Goal: Information Seeking & Learning: Learn about a topic

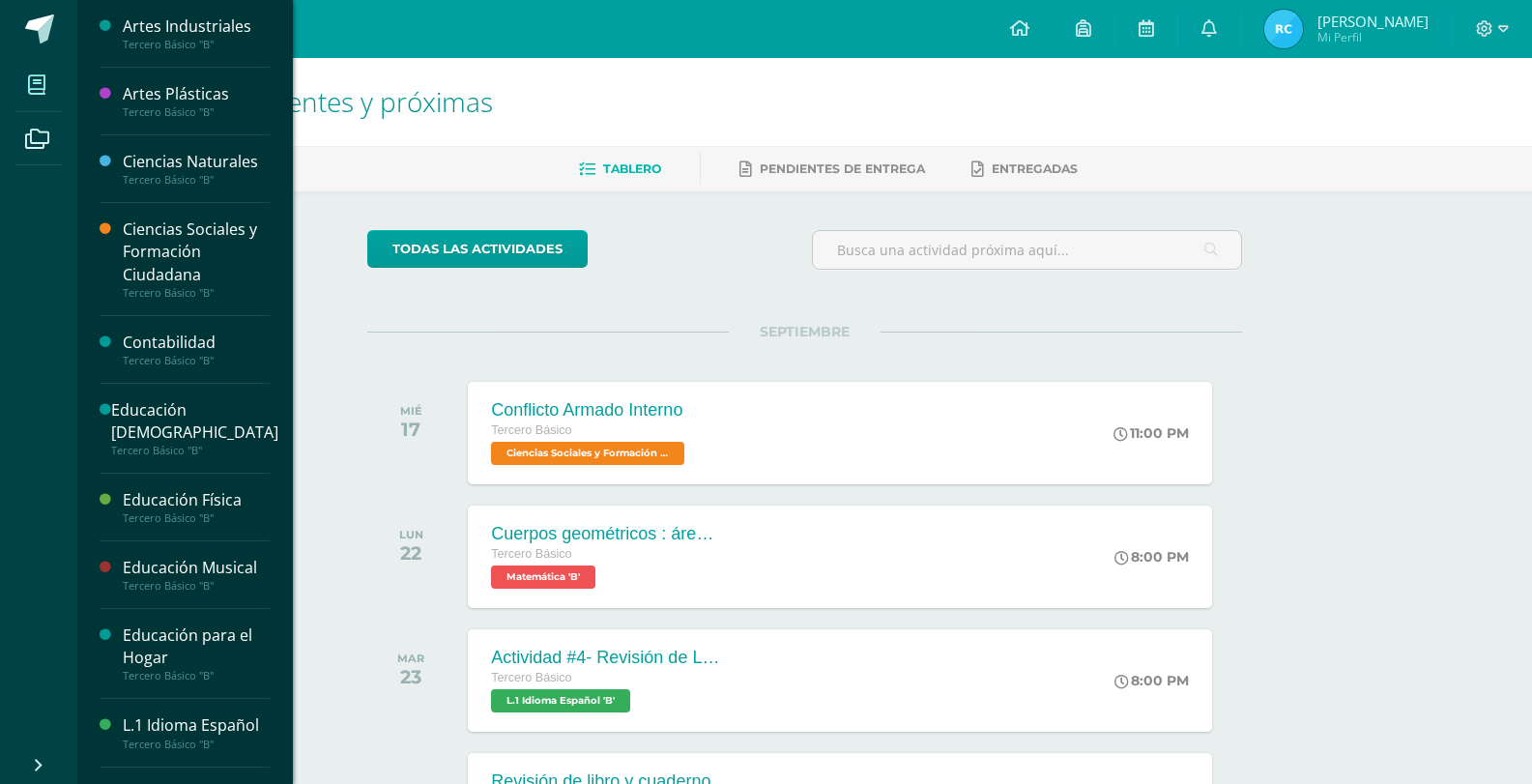
click at [45, 95] on span at bounding box center [37, 84] width 43 height 43
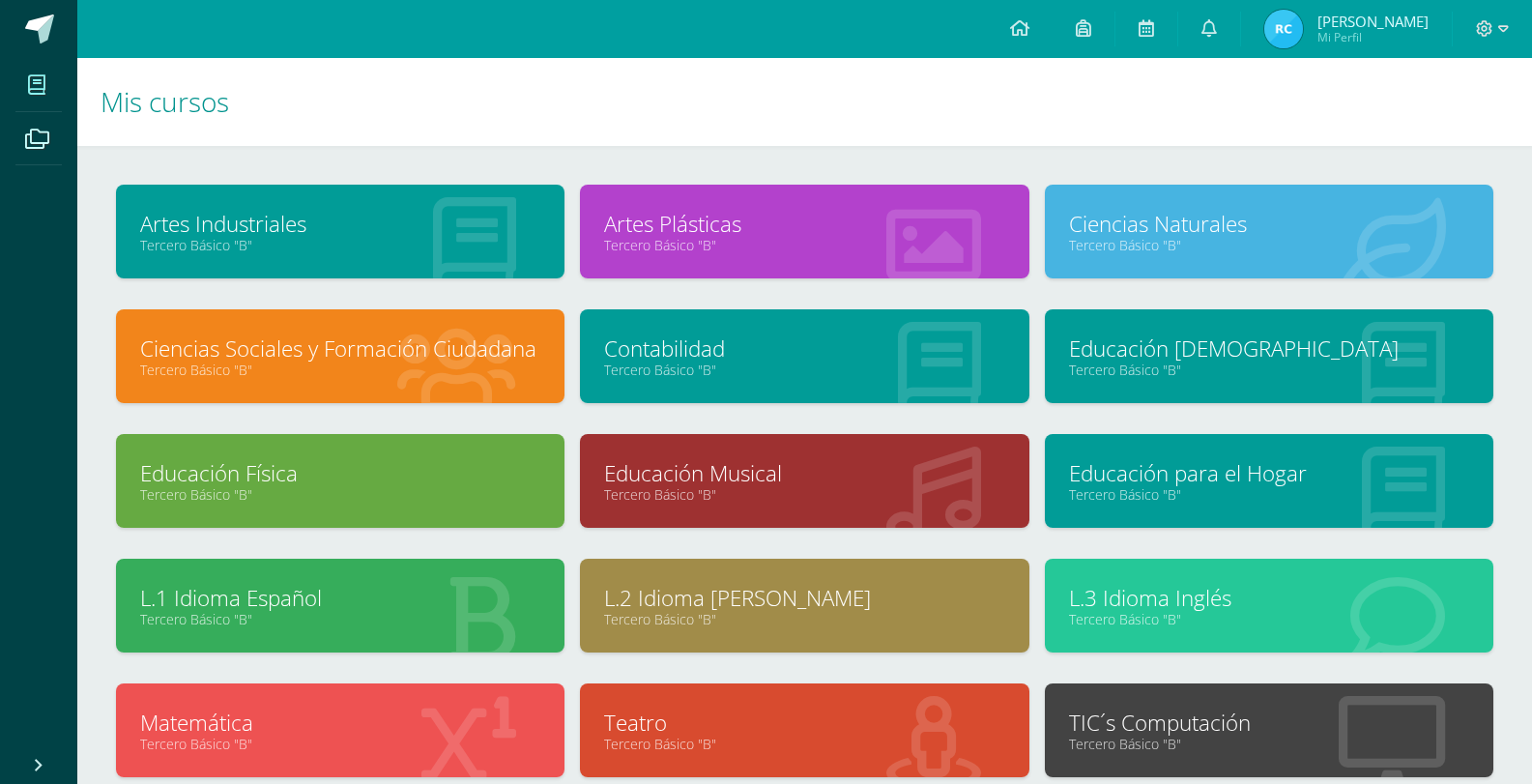
click at [1269, 711] on link "TIC´s Computación" at bounding box center [1269, 722] width 400 height 29
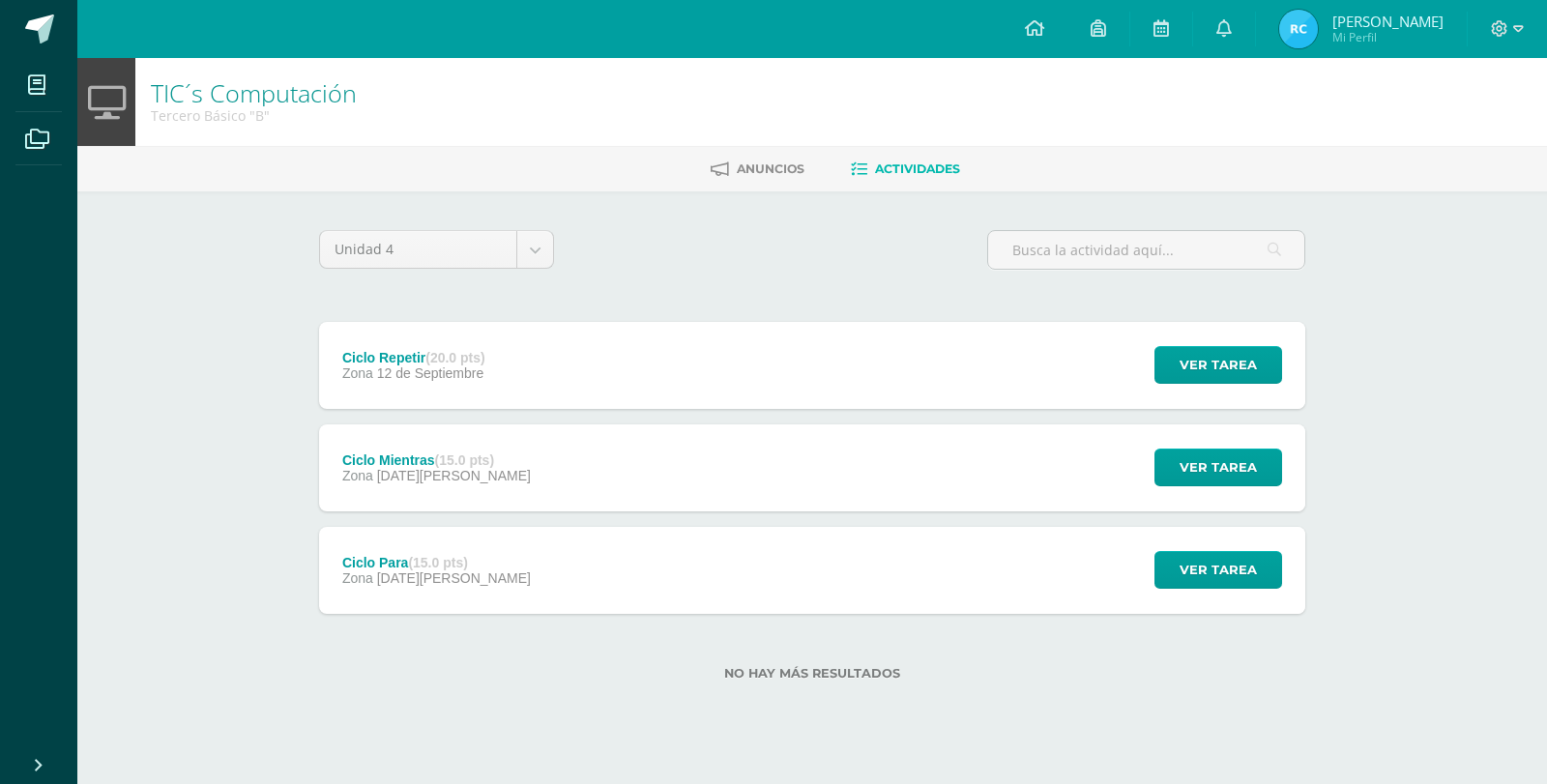
click at [493, 397] on div "Ciclo Repetir (20.0 pts) Zona [DATE]" at bounding box center [414, 365] width 190 height 87
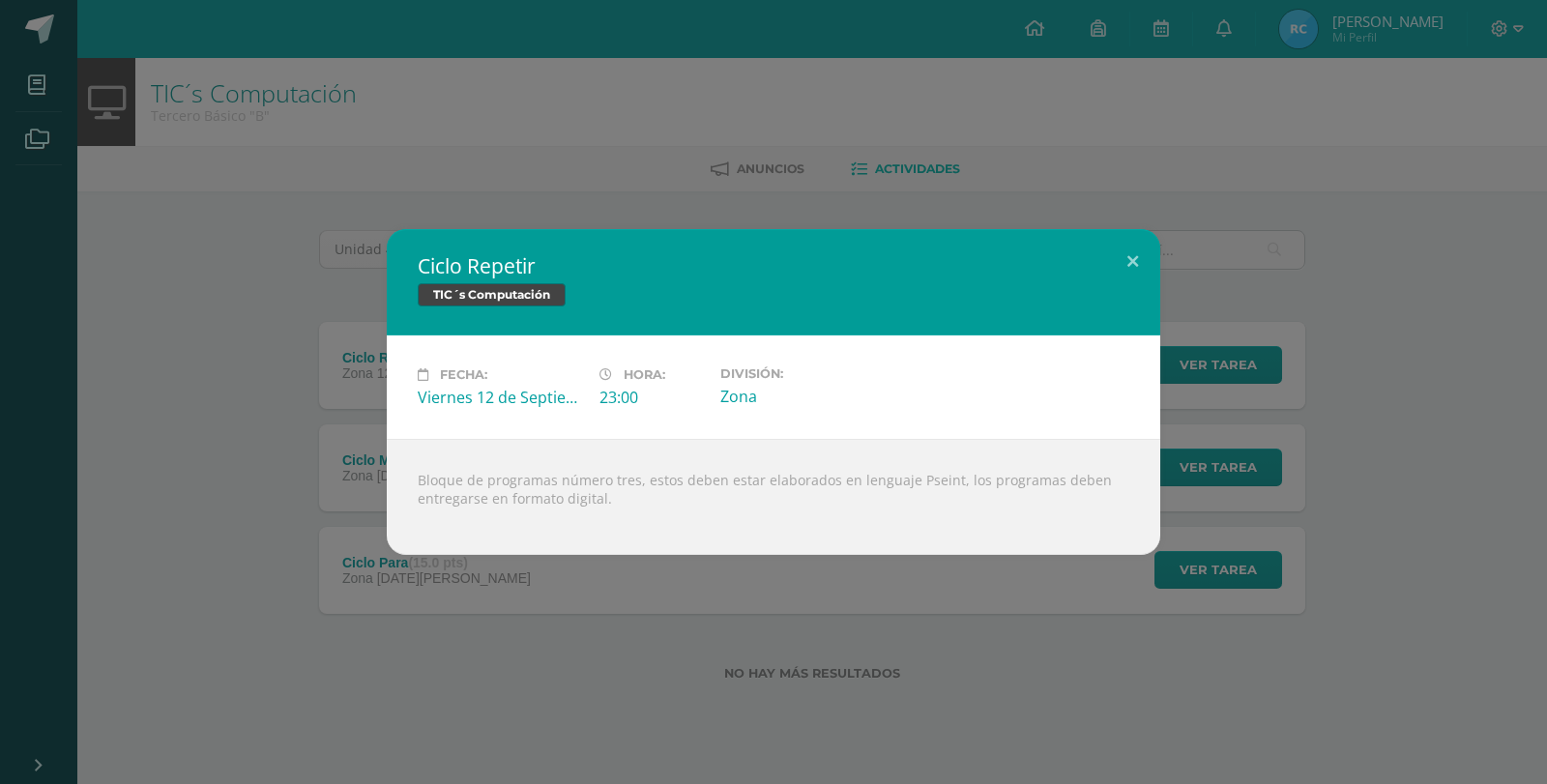
click at [146, 422] on div "Ciclo Repetir TIC´s Computación Fecha: [DATE] Hora: 23:00 División:" at bounding box center [774, 391] width 1531 height 325
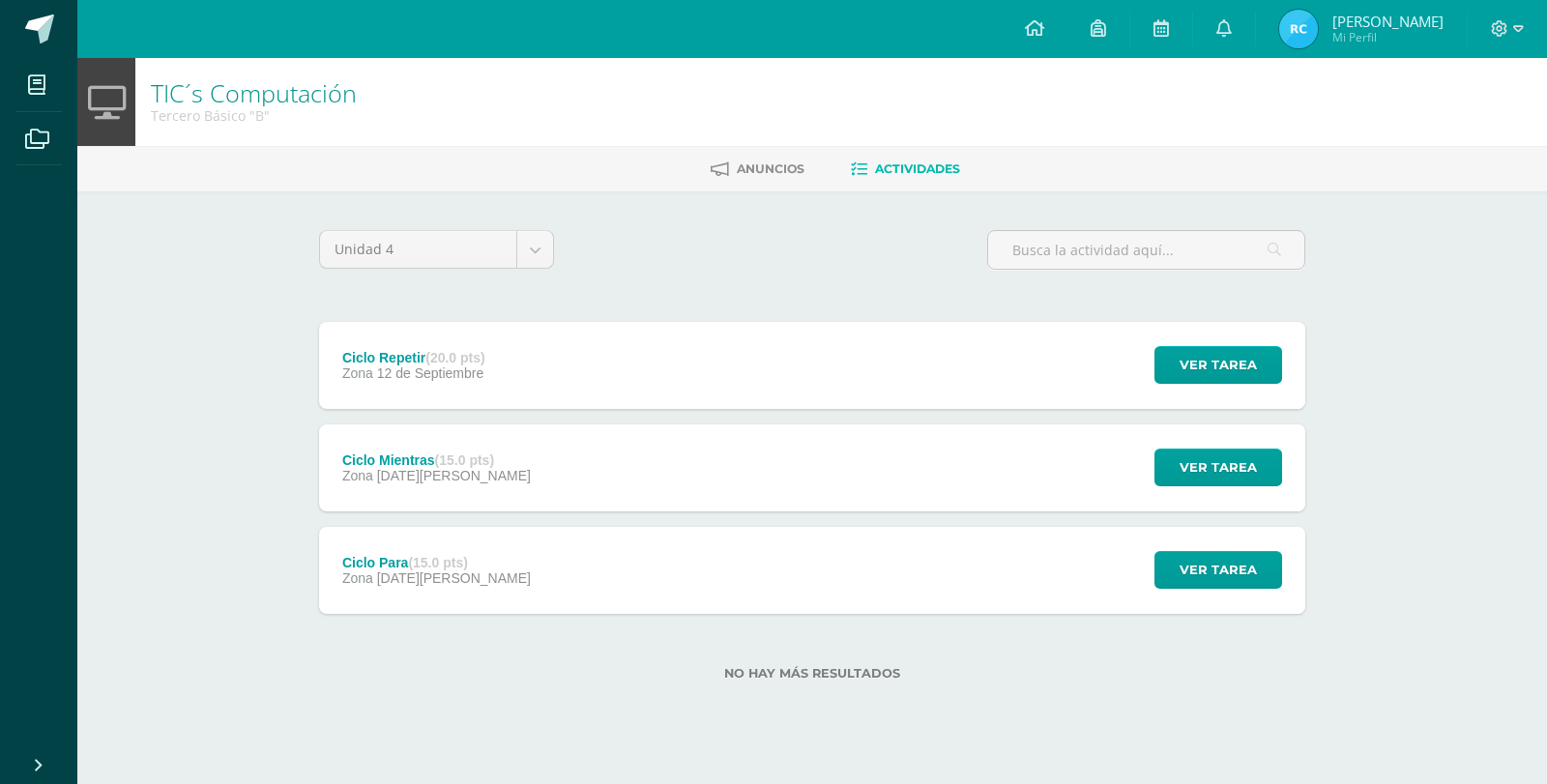
click at [396, 466] on div "Ciclo Mientras (15.0 pts)" at bounding box center [436, 460] width 189 height 16
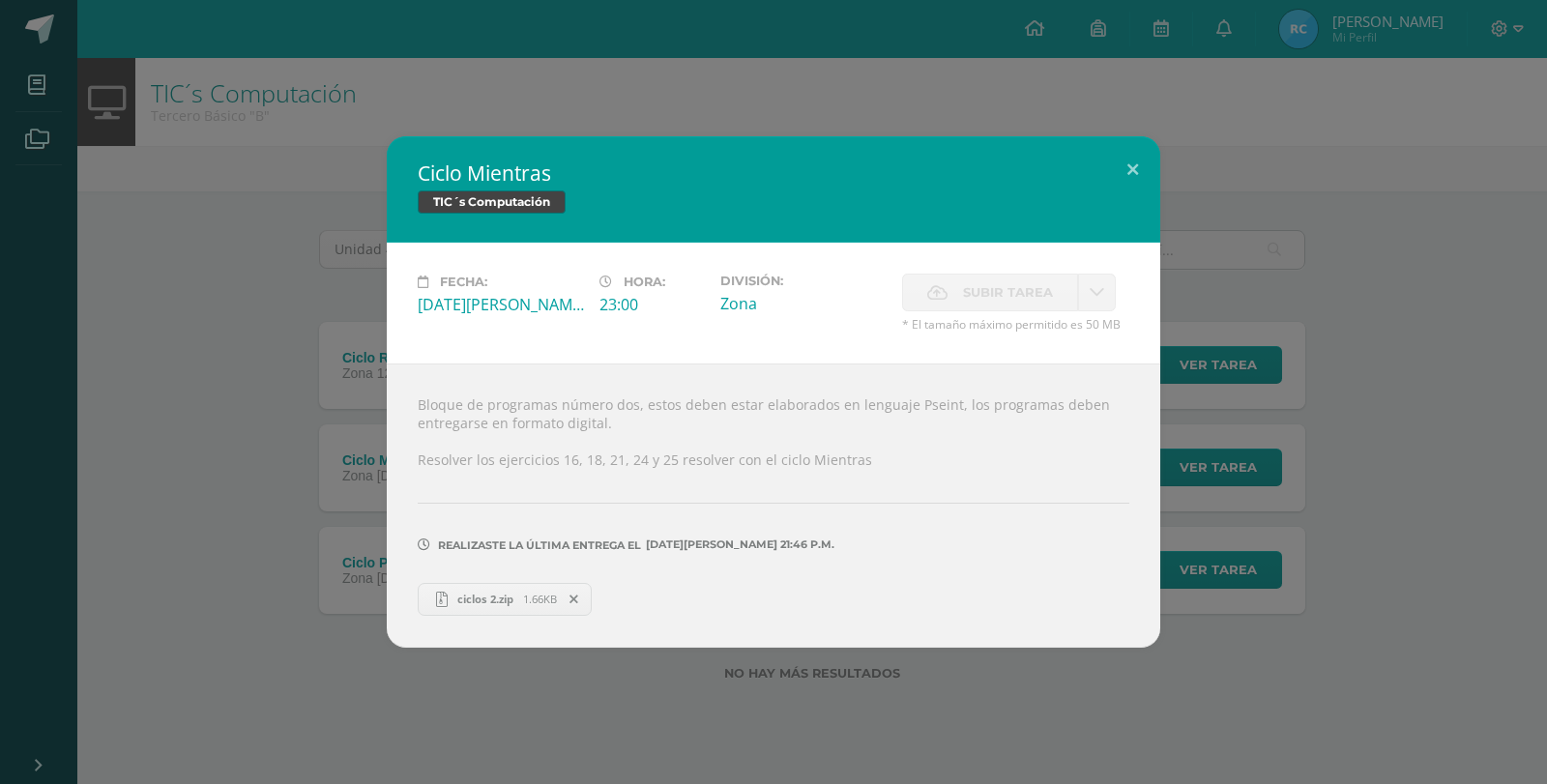
click at [394, 467] on div "Bloque de programas número dos, estos deben estar elaborados en lenguaje Pseint…" at bounding box center [773, 505] width 774 height 283
drag, startPoint x: 327, startPoint y: 419, endPoint x: 314, endPoint y: 430, distance: 17.0
click at [323, 419] on div "Ciclo Mientras TIC´s Computación Fecha: Viernes 22 de Agosto Hora: 23:00 Divisi…" at bounding box center [774, 391] width 1531 height 510
